Goal: Register for event/course

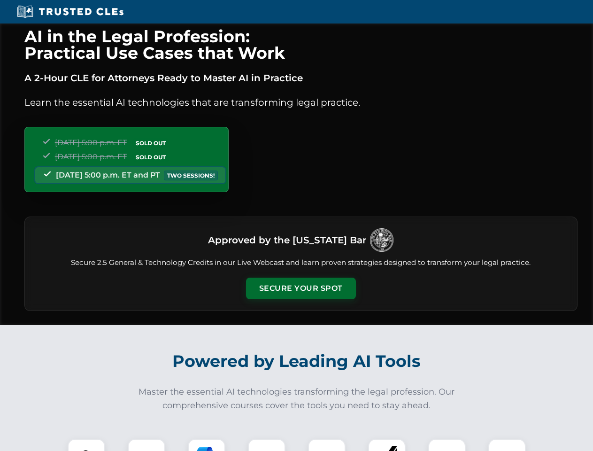
click at [301, 289] on button "Secure Your Spot" at bounding box center [301, 289] width 110 height 22
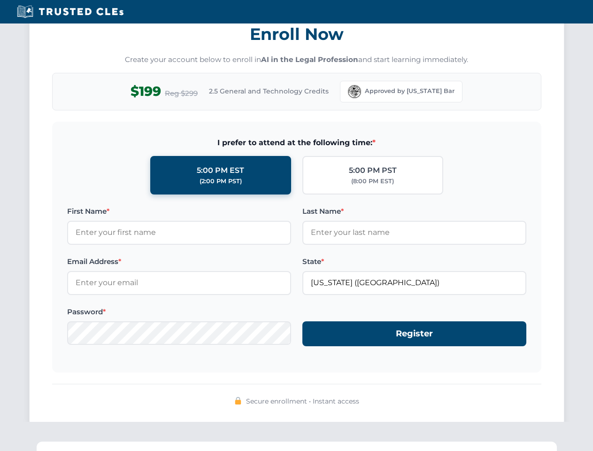
scroll to position [922, 0]
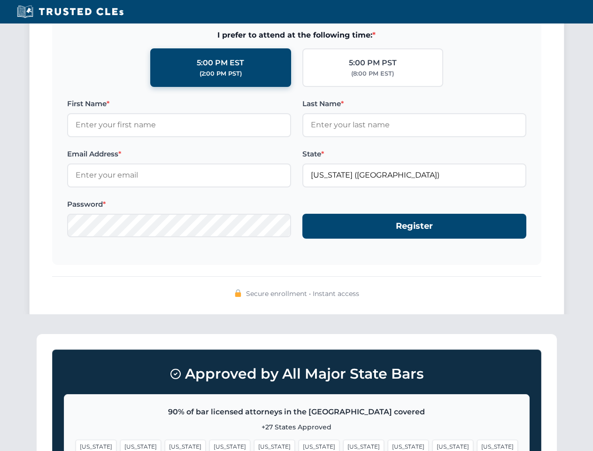
click at [433, 445] on span "[US_STATE]" at bounding box center [453, 447] width 41 height 14
